Goal: Task Accomplishment & Management: Manage account settings

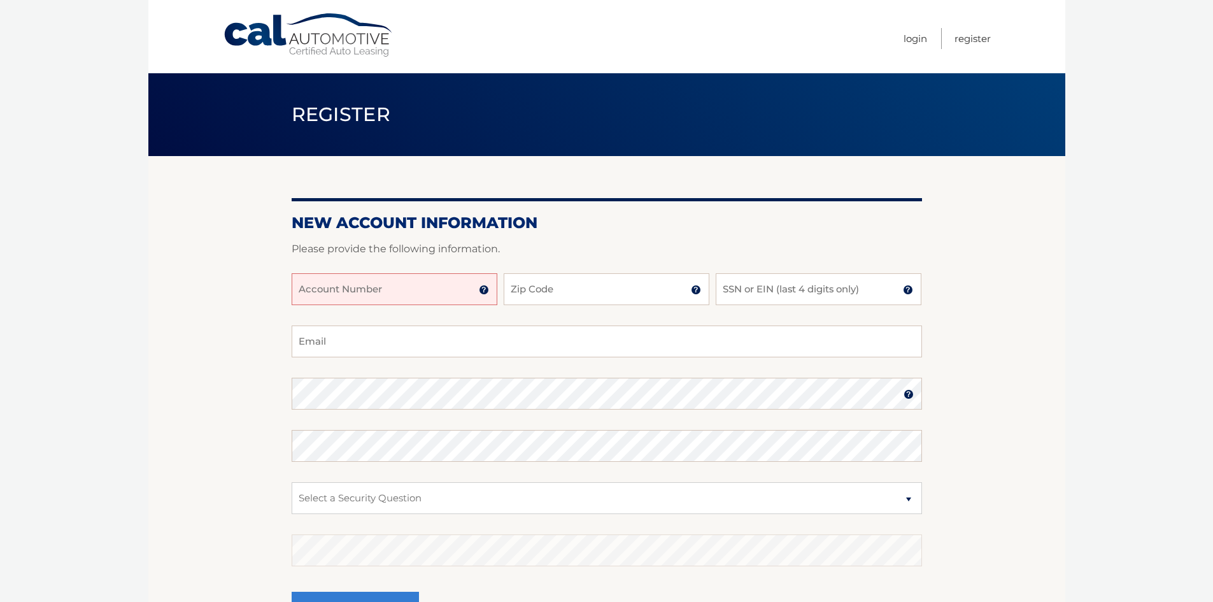
click at [399, 285] on input "Account Number" at bounding box center [395, 289] width 206 height 32
type input "44455975793"
type input "07001"
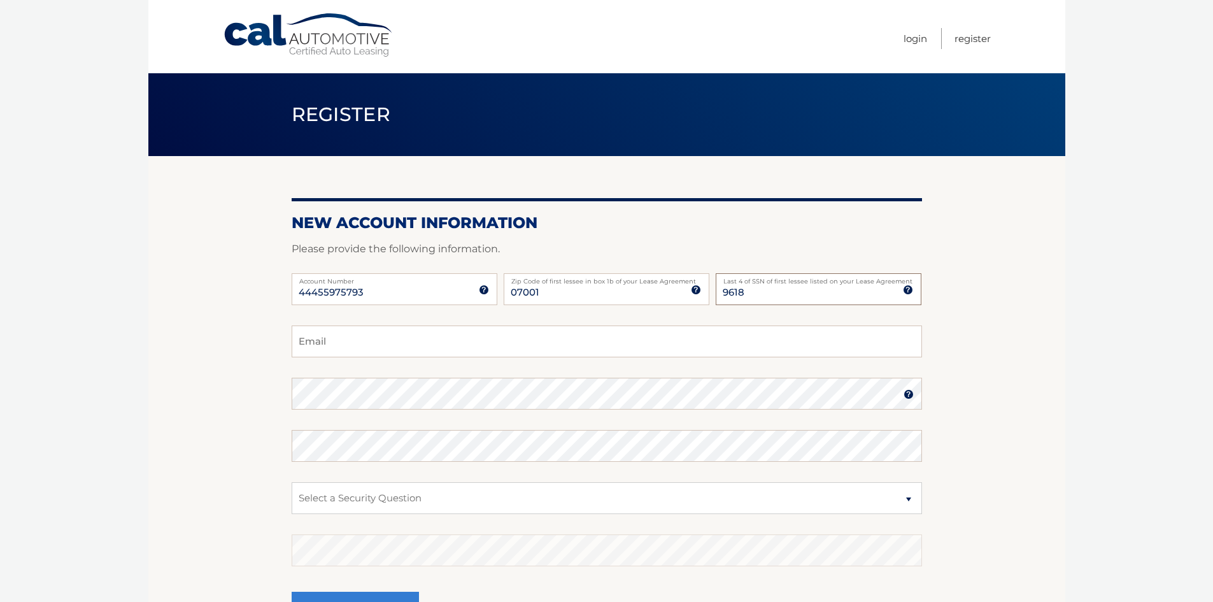
type input "9618"
click at [369, 341] on input "Email" at bounding box center [607, 341] width 631 height 32
type input "anniesez@comcast.net"
click at [909, 392] on img at bounding box center [909, 394] width 10 height 10
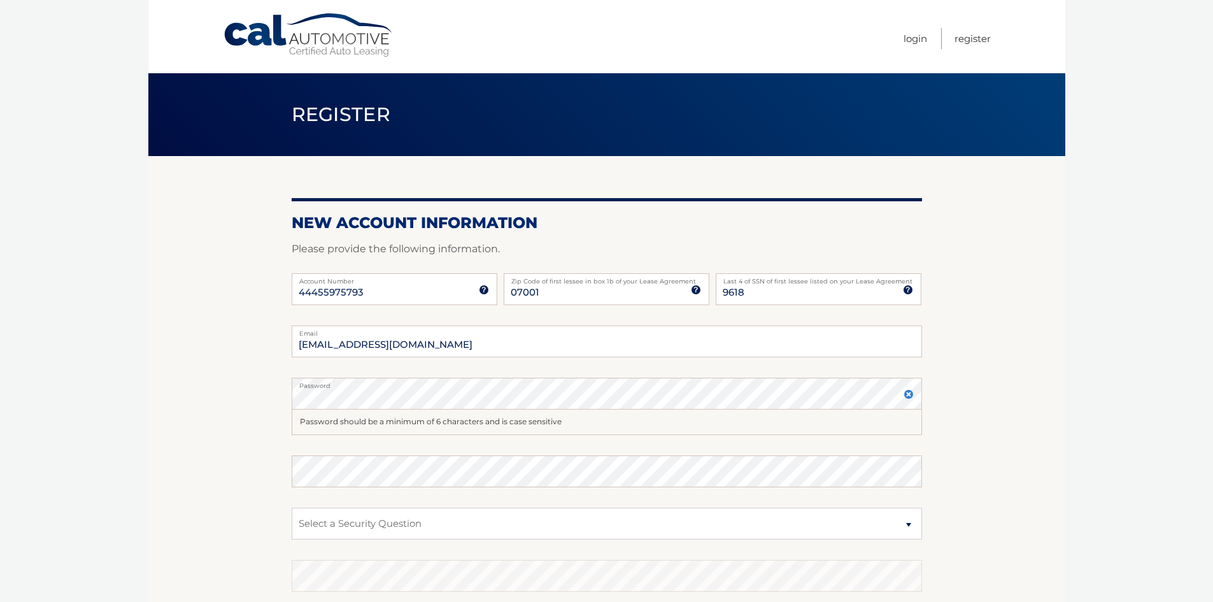
click at [908, 394] on img at bounding box center [909, 394] width 10 height 10
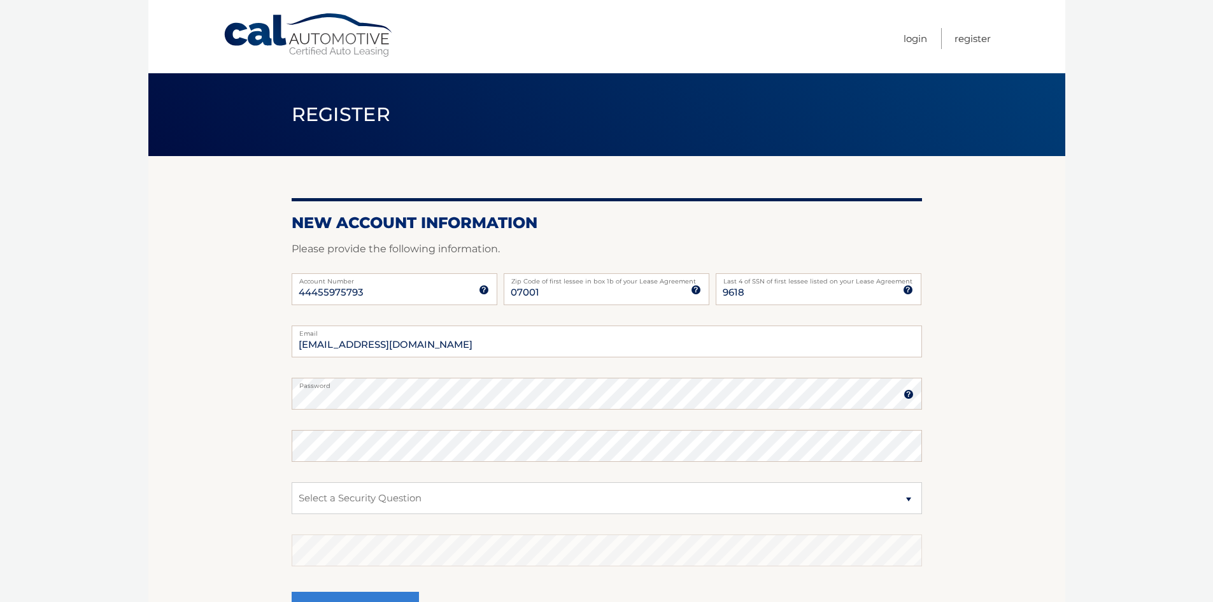
click at [908, 394] on img at bounding box center [909, 394] width 10 height 10
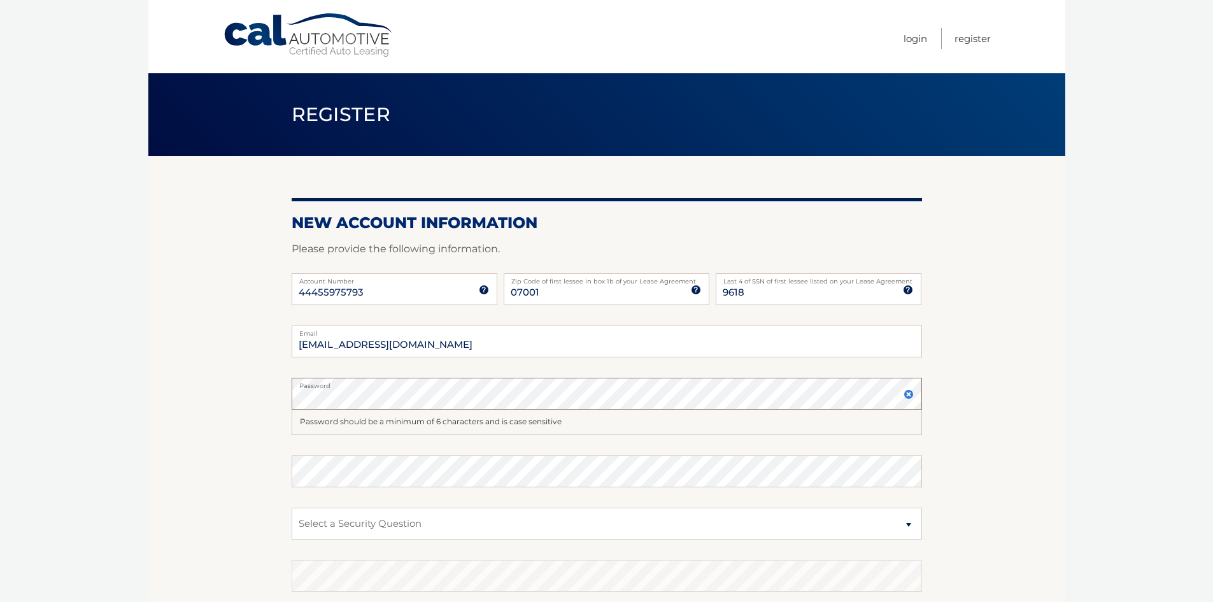
click at [270, 383] on section "New Account Information Please provide the following information. 44455975793 A…" at bounding box center [606, 417] width 917 height 523
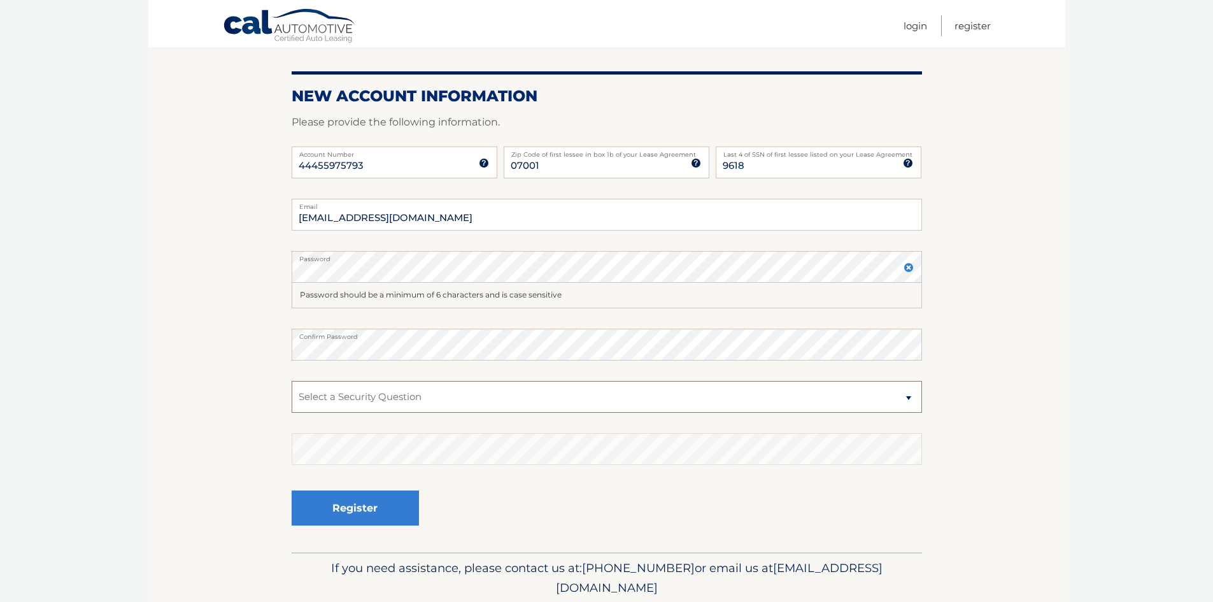
scroll to position [127, 0]
click at [390, 401] on select "Select a Security Question What was the name of your elementary school? What is…" at bounding box center [607, 396] width 631 height 32
select select "1"
click at [292, 380] on select "Select a Security Question What was the name of your elementary school? What is…" at bounding box center [607, 396] width 631 height 32
click at [382, 510] on button "Register" at bounding box center [355, 507] width 127 height 35
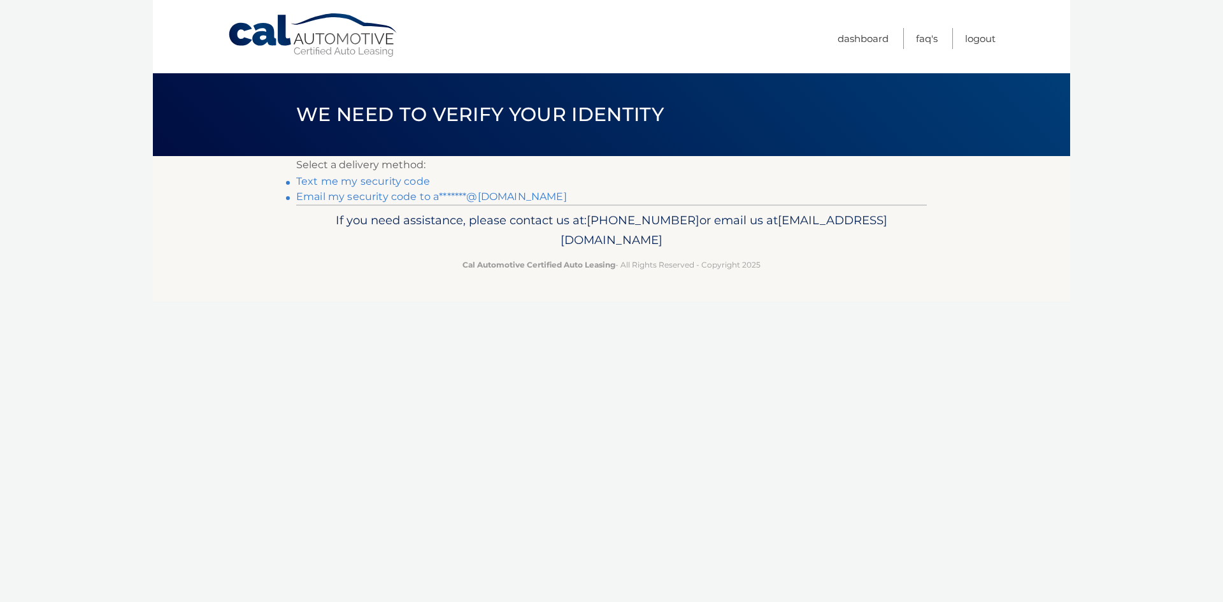
click at [336, 182] on link "Text me my security code" at bounding box center [363, 181] width 134 height 12
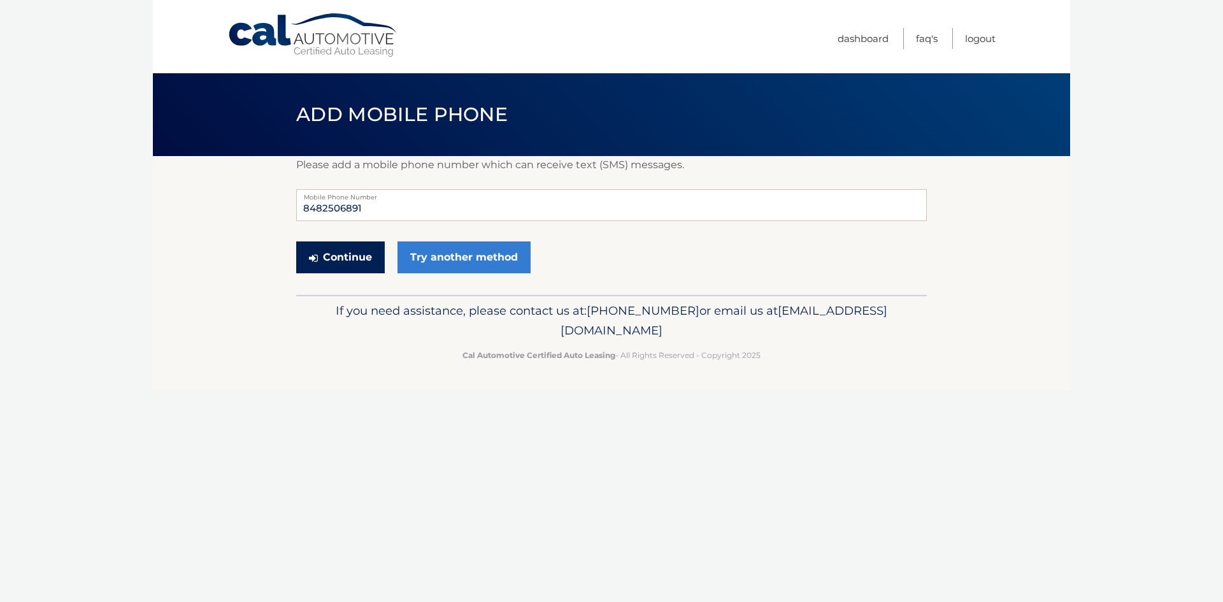
click at [353, 262] on button "Continue" at bounding box center [340, 257] width 89 height 32
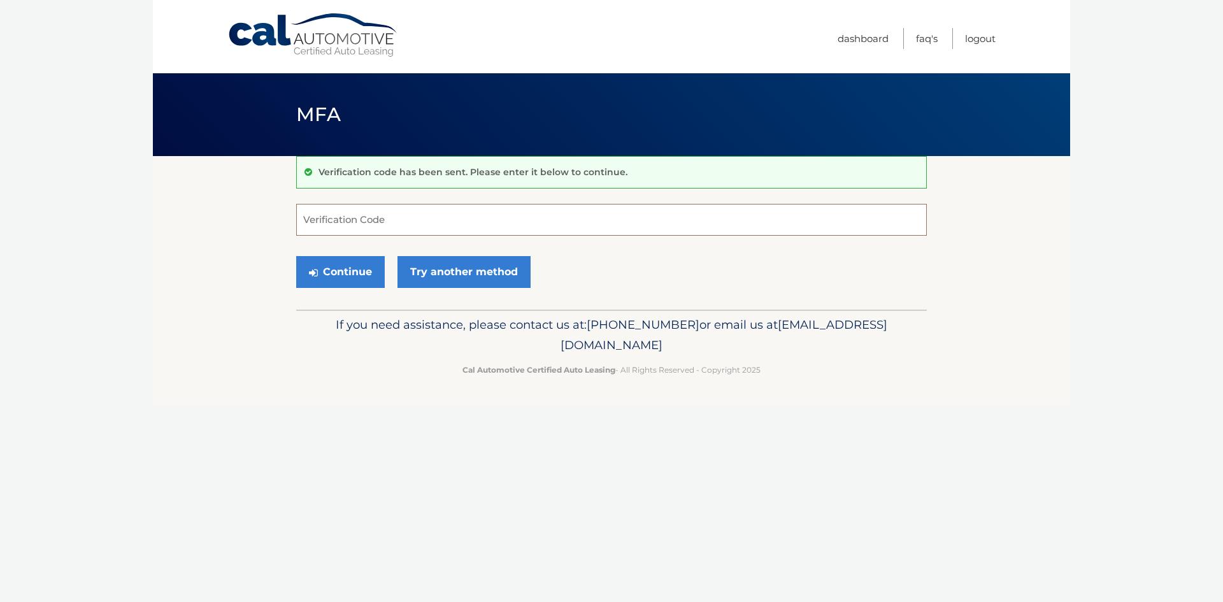
click at [357, 229] on input "Verification Code" at bounding box center [611, 220] width 631 height 32
type input "350412"
click at [349, 270] on button "Continue" at bounding box center [340, 272] width 89 height 32
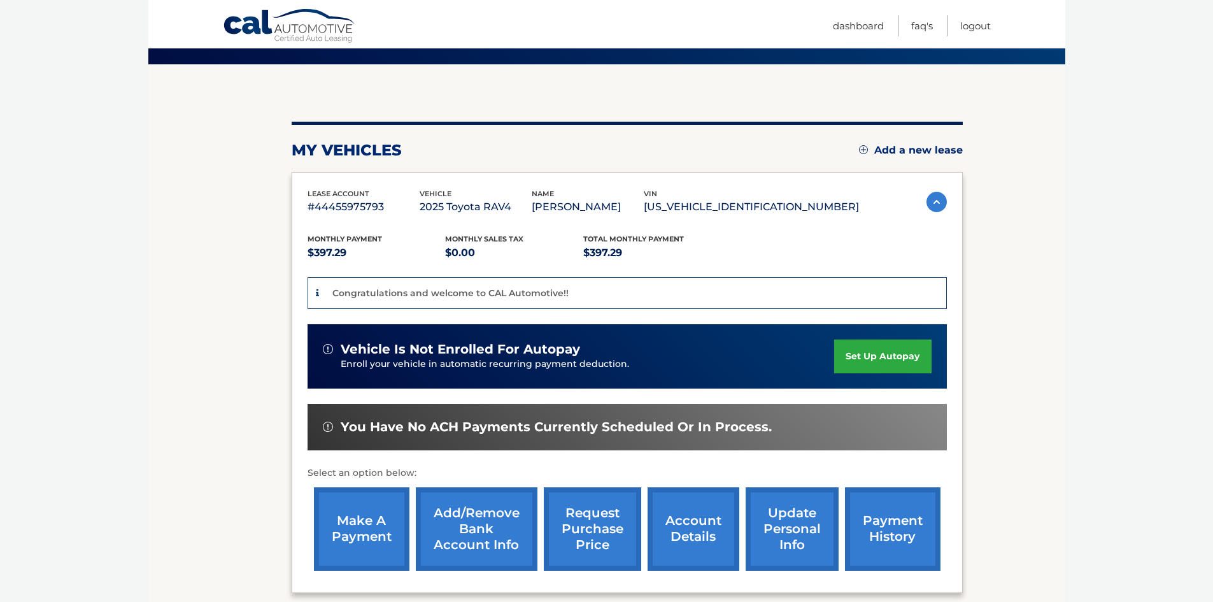
scroll to position [90, 0]
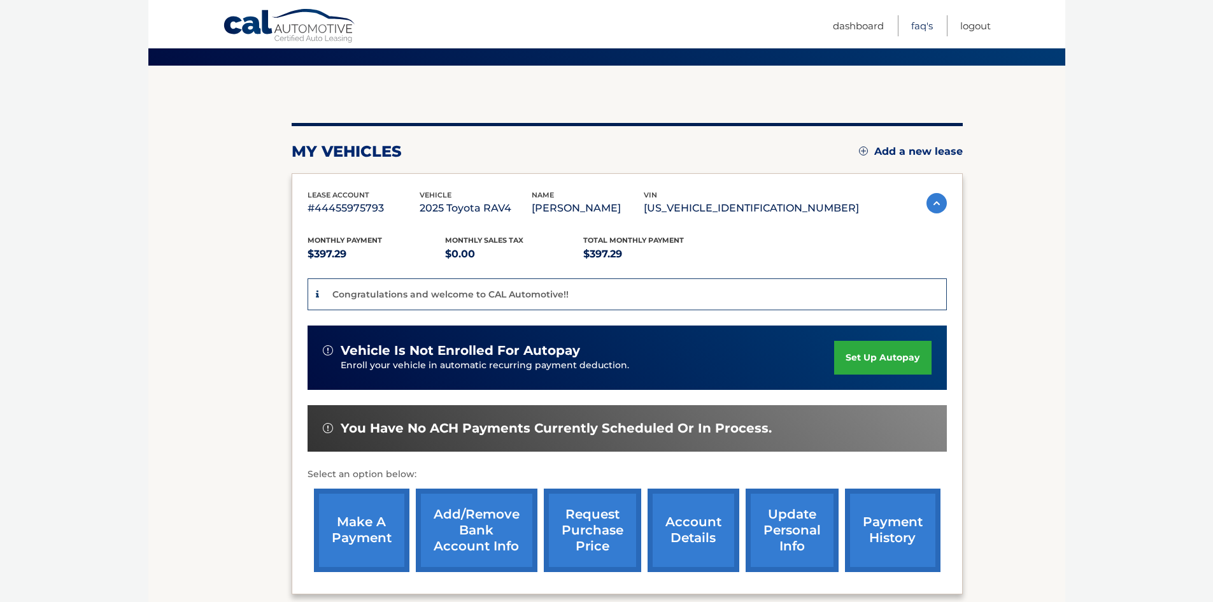
click at [918, 27] on link "FAQ's" at bounding box center [922, 25] width 22 height 21
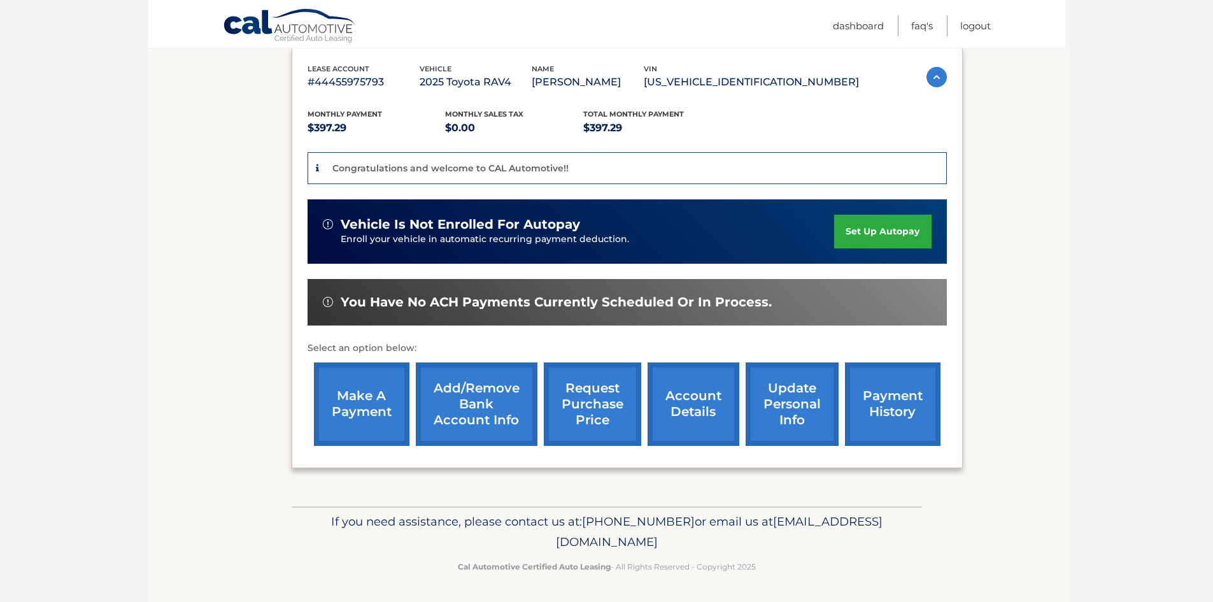
scroll to position [218, 0]
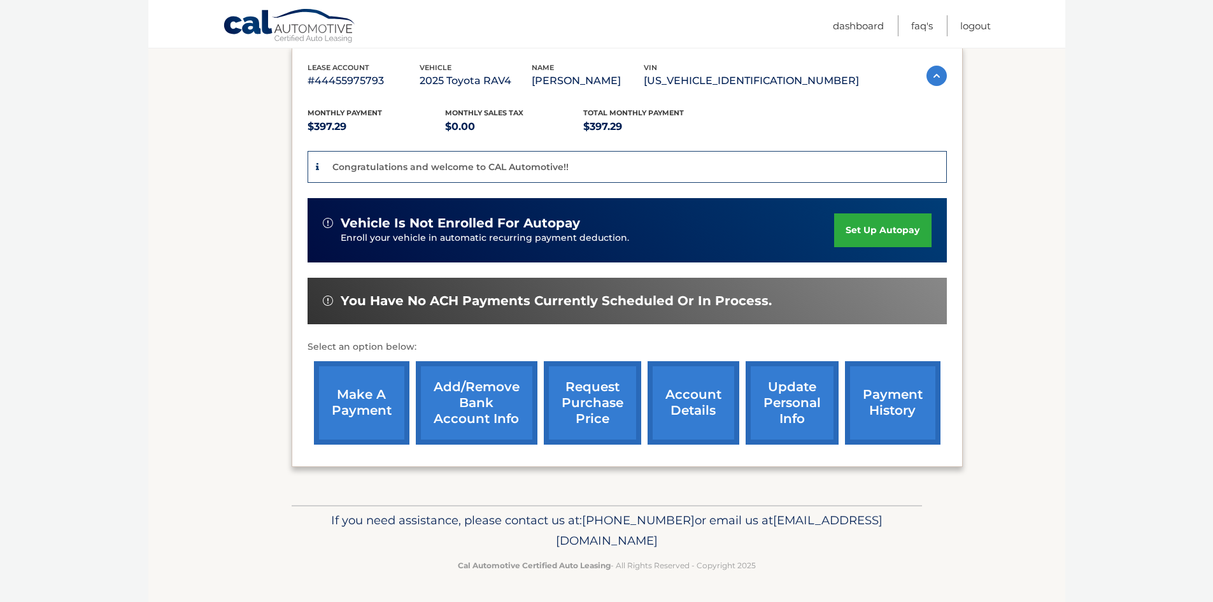
click at [567, 303] on span "You have no ACH payments currently scheduled or in process." at bounding box center [556, 301] width 431 height 16
click at [501, 413] on link "Add/Remove bank account info" at bounding box center [477, 402] width 122 height 83
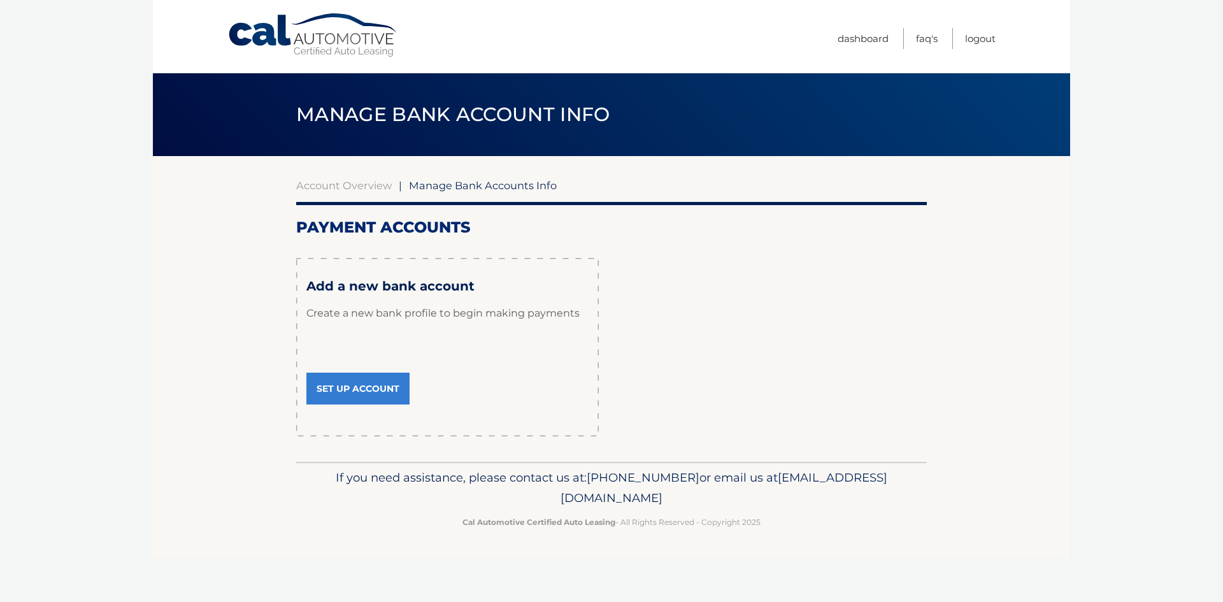
click at [386, 390] on link "Set Up Account" at bounding box center [357, 389] width 103 height 32
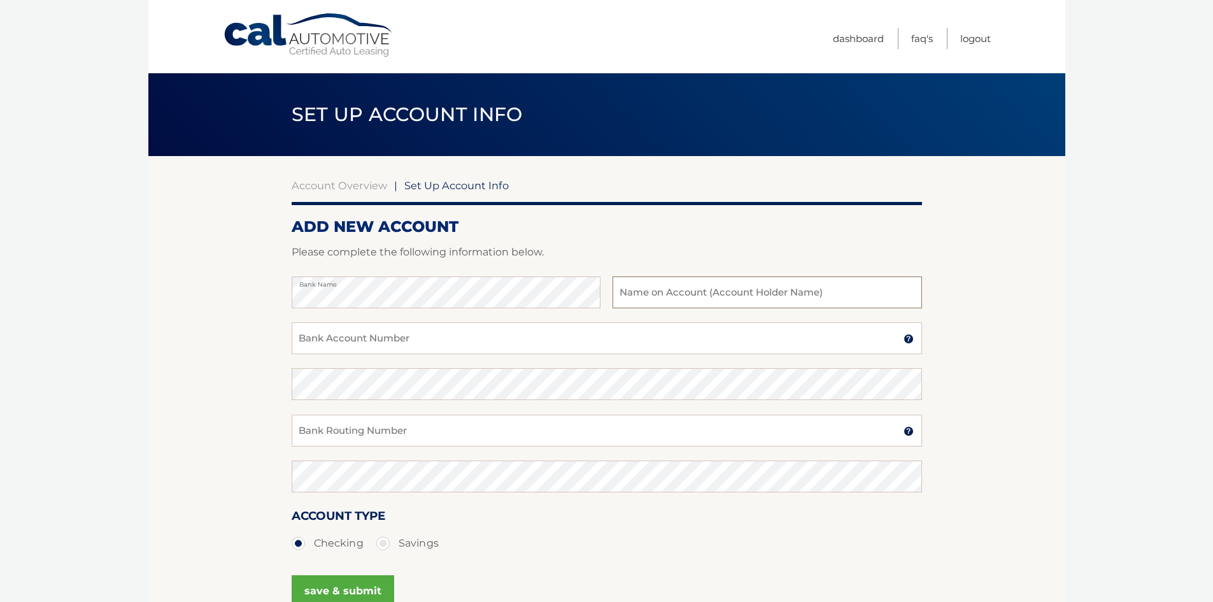
click at [631, 294] on input "text" at bounding box center [767, 292] width 309 height 32
type input "[PERSON_NAME]"
click at [342, 344] on input "Bank Account Number" at bounding box center [607, 338] width 631 height 32
type input "7858044055"
click at [369, 434] on input "Bank Routing Number" at bounding box center [607, 431] width 631 height 32
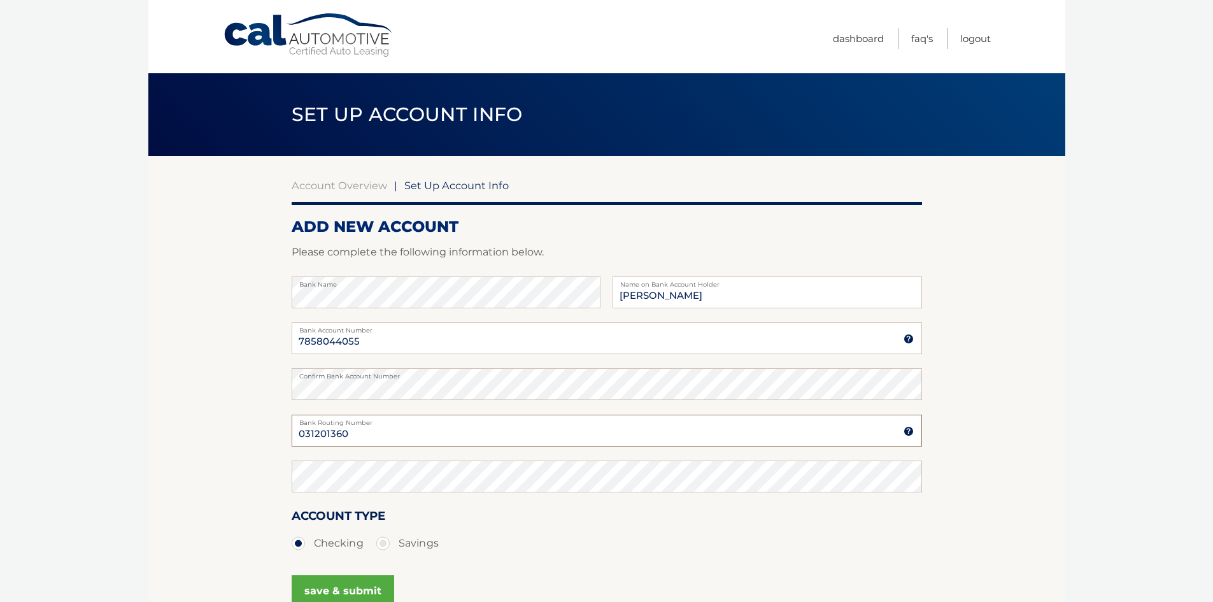
type input "031201360"
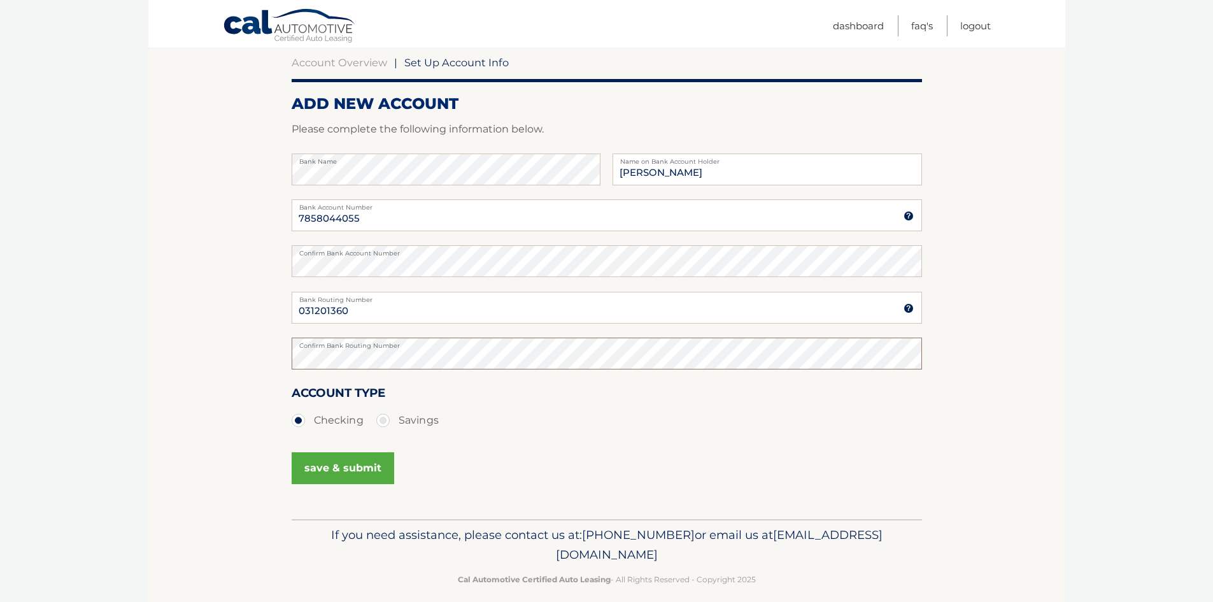
scroll to position [127, 0]
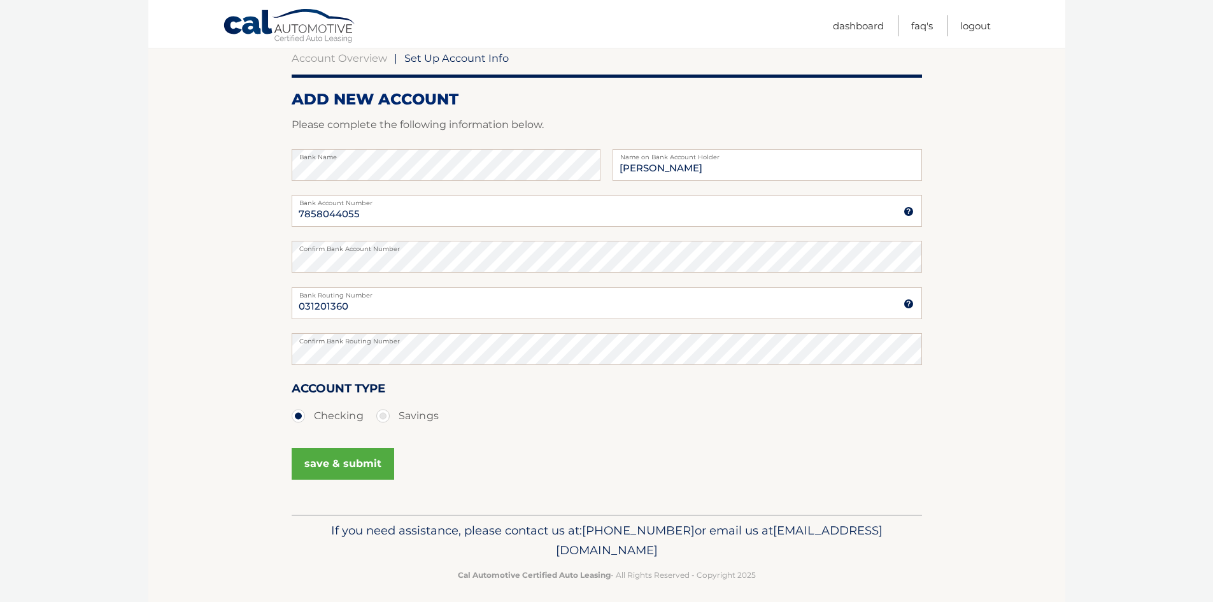
click at [337, 457] on button "save & submit" at bounding box center [343, 464] width 103 height 32
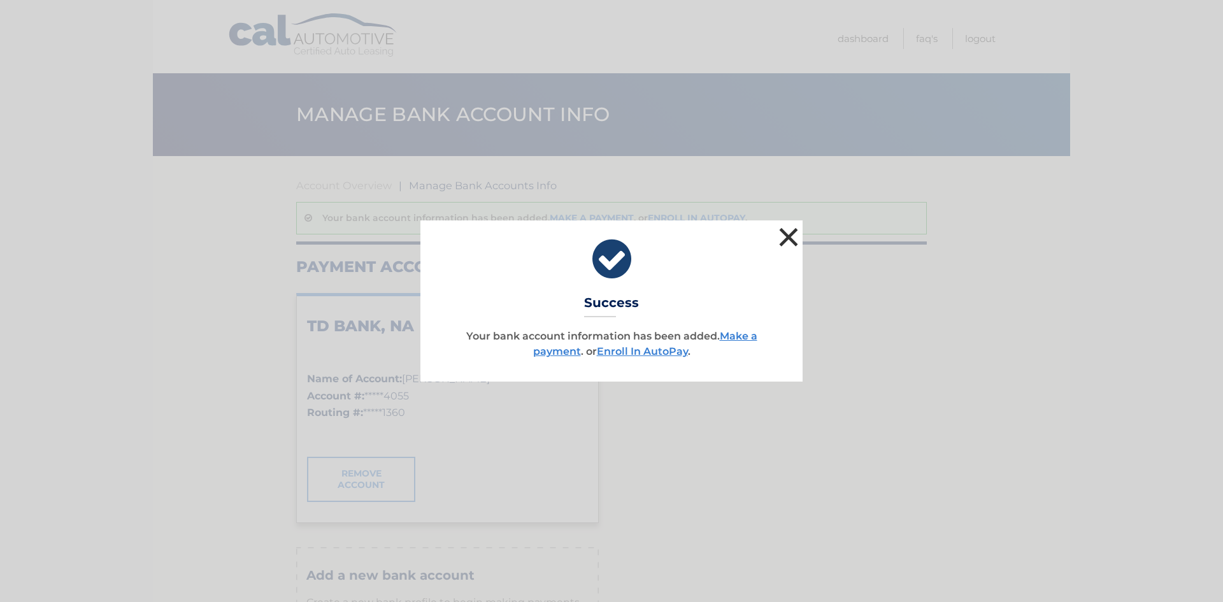
click at [788, 239] on button "×" at bounding box center [788, 236] width 25 height 25
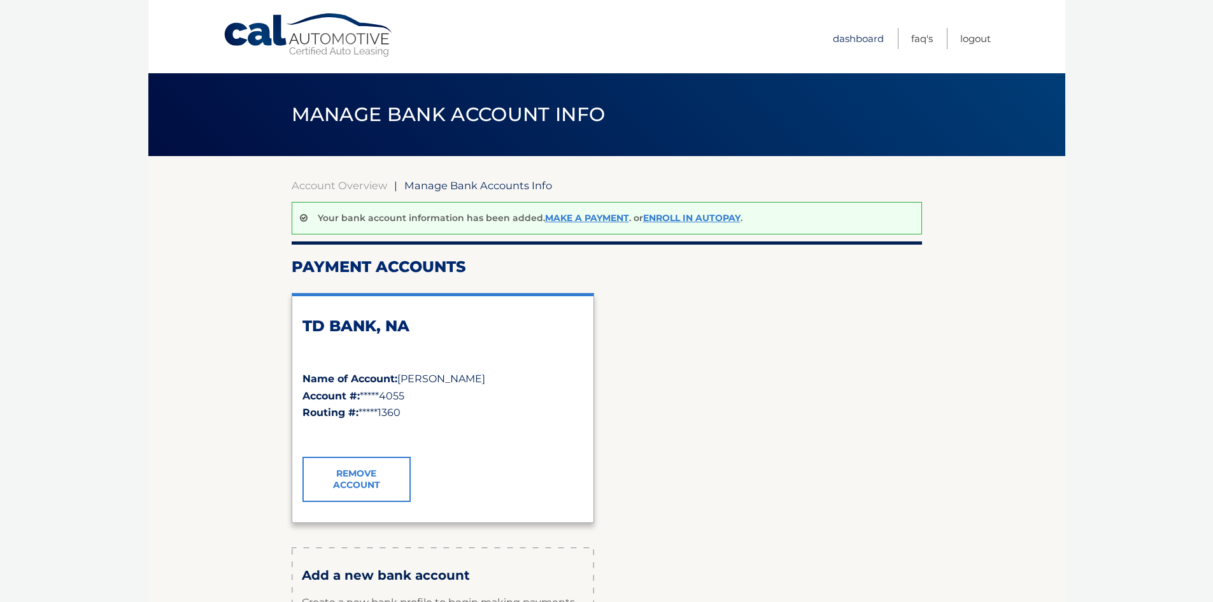
click at [874, 38] on link "Dashboard" at bounding box center [858, 38] width 51 height 21
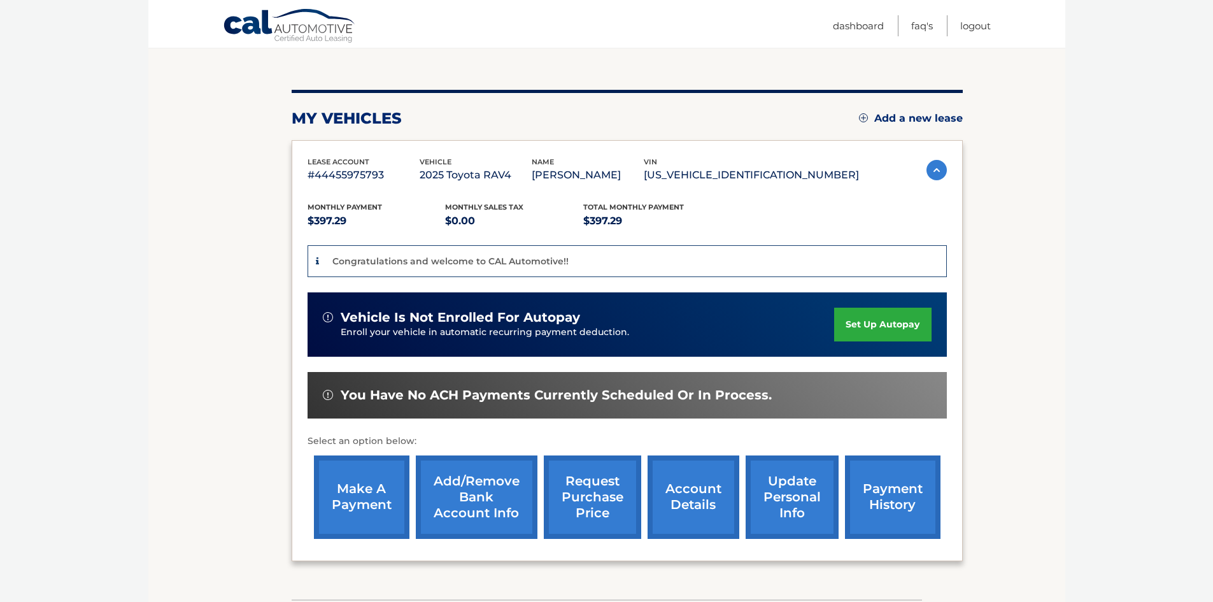
scroll to position [127, 0]
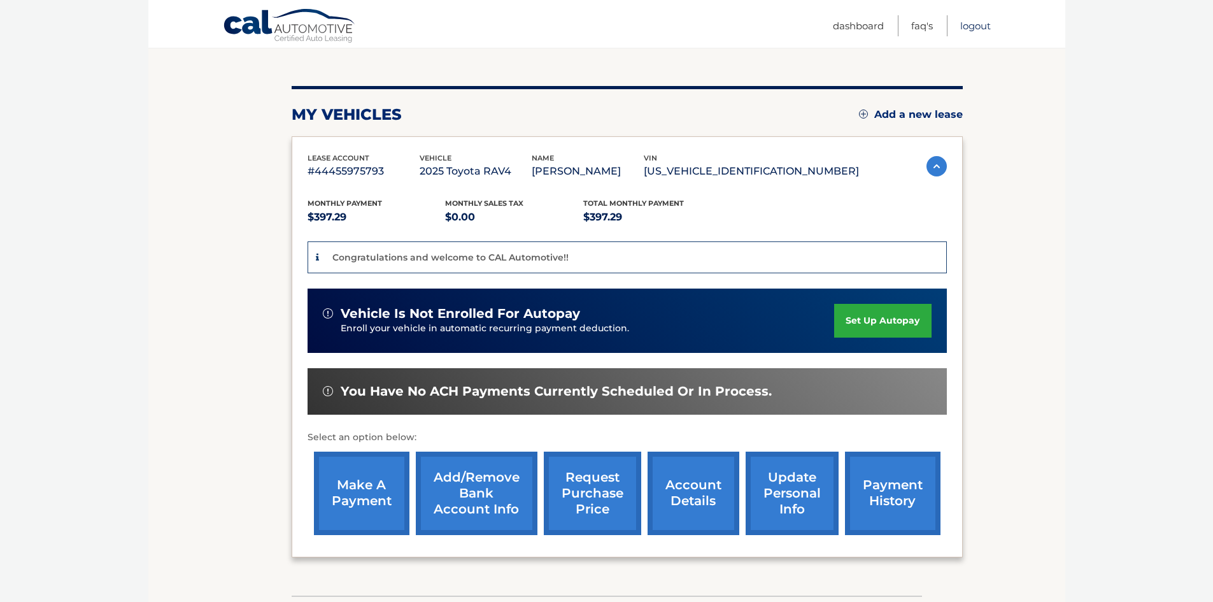
click at [966, 25] on link "Logout" at bounding box center [975, 25] width 31 height 21
